Goal: Task Accomplishment & Management: Use online tool/utility

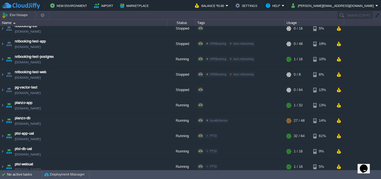
scroll to position [358, 0]
click at [2, 133] on img at bounding box center [2, 135] width 4 height 15
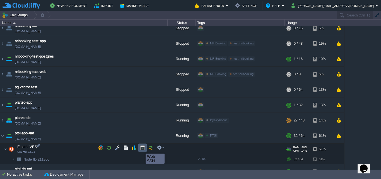
click at [141, 148] on button "button" at bounding box center [142, 147] width 5 height 5
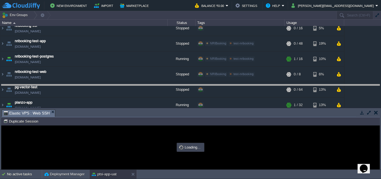
drag, startPoint x: 174, startPoint y: 113, endPoint x: 178, endPoint y: 88, distance: 25.3
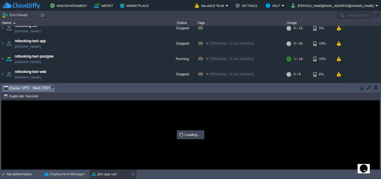
scroll to position [0, 0]
type input "#000000"
click at [125, 126] on div "Error An error has occurred and this action cannot be completed. If the problem…" at bounding box center [191, 134] width 134 height 45
click at [50, 88] on em "Elastic VPS : Web SSH" at bounding box center [29, 88] width 51 height 7
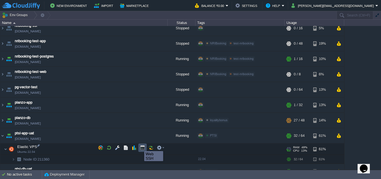
click at [141, 146] on button "button" at bounding box center [142, 147] width 5 height 5
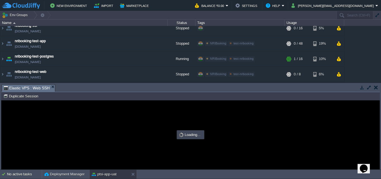
type input "#000000"
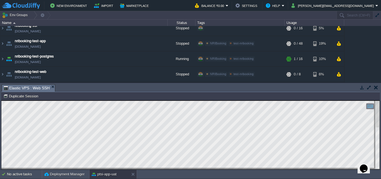
drag, startPoint x: 115, startPoint y: 98, endPoint x: 97, endPoint y: 87, distance: 21.3
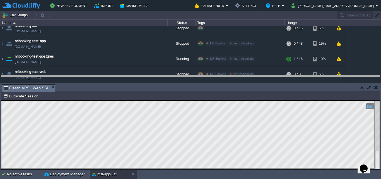
drag, startPoint x: 155, startPoint y: 85, endPoint x: 155, endPoint y: 76, distance: 8.9
click at [155, 76] on body "New Environment Import Marketplace Bonus ₹0.00 Upgrade Account Balance ₹0.00 Se…" at bounding box center [190, 89] width 381 height 179
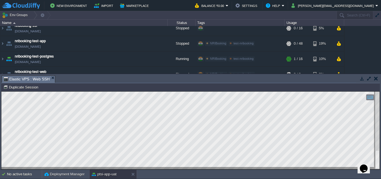
drag, startPoint x: 375, startPoint y: 156, endPoint x: 731, endPoint y: 205, distance: 358.9
click at [375, 156] on html "Opens Chat This icon Opens the chat window." at bounding box center [367, 164] width 18 height 17
click at [375, 167] on div at bounding box center [377, 130] width 4 height 78
click at [379, 174] on td "No active tasks Deployment Manager ptsi-app-uat" at bounding box center [190, 174] width 381 height 9
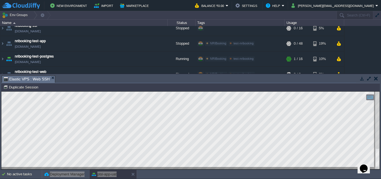
click at [378, 169] on div at bounding box center [377, 168] width 5 height 1
click at [372, 91] on html "Copy: Ctrl + Shift + C Paste: Ctrl + V Settings: Ctrl + Shift + Alt 0" at bounding box center [190, 91] width 378 height 0
click at [377, 91] on html "Copy: Ctrl + Shift + C Paste: Ctrl + V Settings: Ctrl + Shift + Alt 0" at bounding box center [190, 91] width 378 height 0
